Goal: Transaction & Acquisition: Purchase product/service

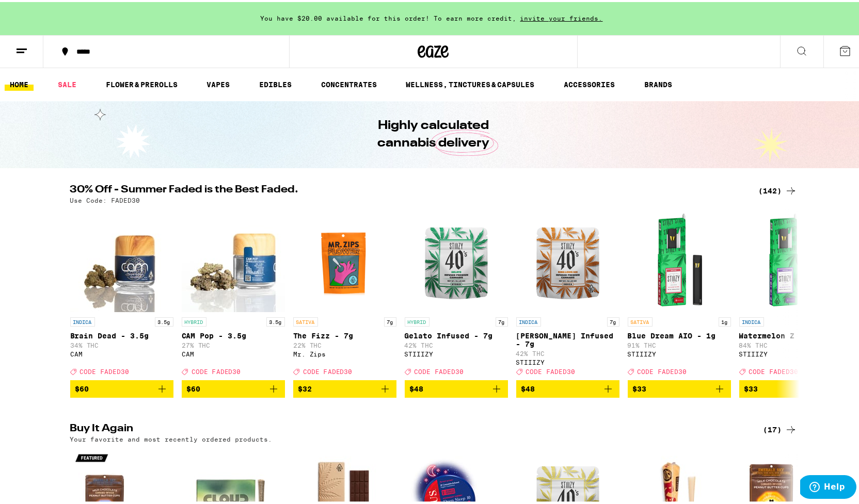
click at [429, 48] on icon at bounding box center [433, 49] width 15 height 12
